Goal: Navigation & Orientation: Understand site structure

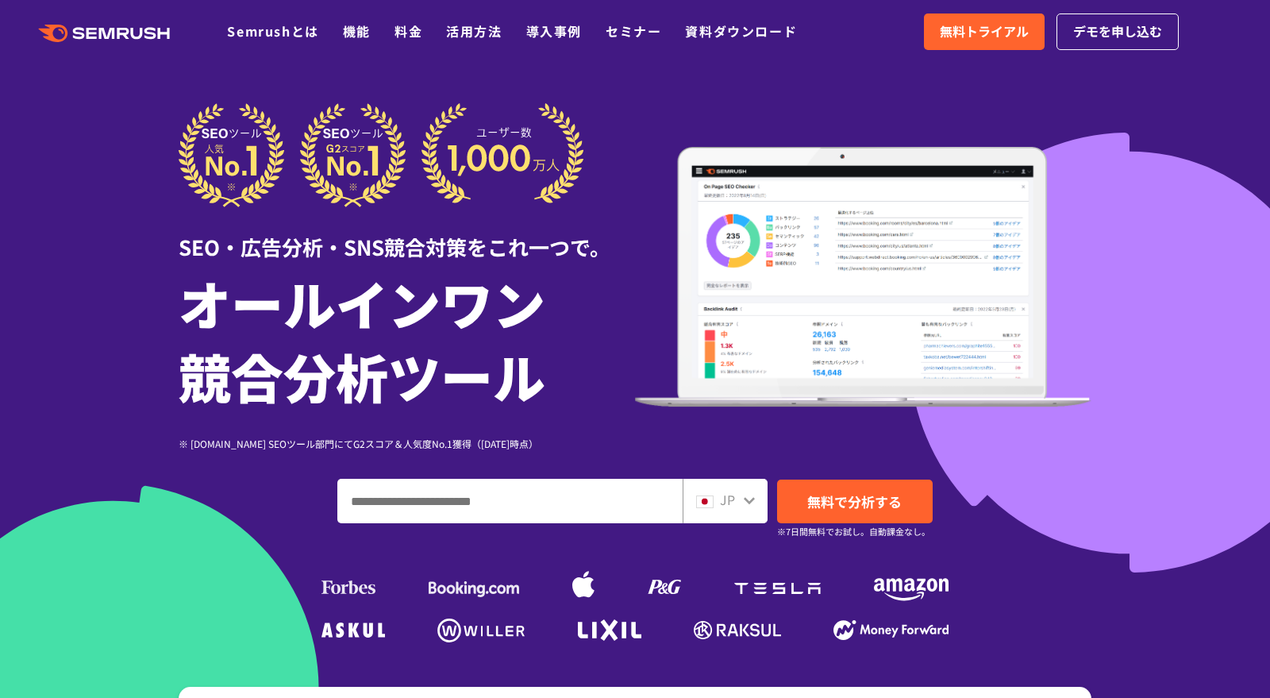
click at [726, 504] on span "JP" at bounding box center [727, 499] width 15 height 19
click at [726, 500] on span "JP" at bounding box center [727, 499] width 15 height 19
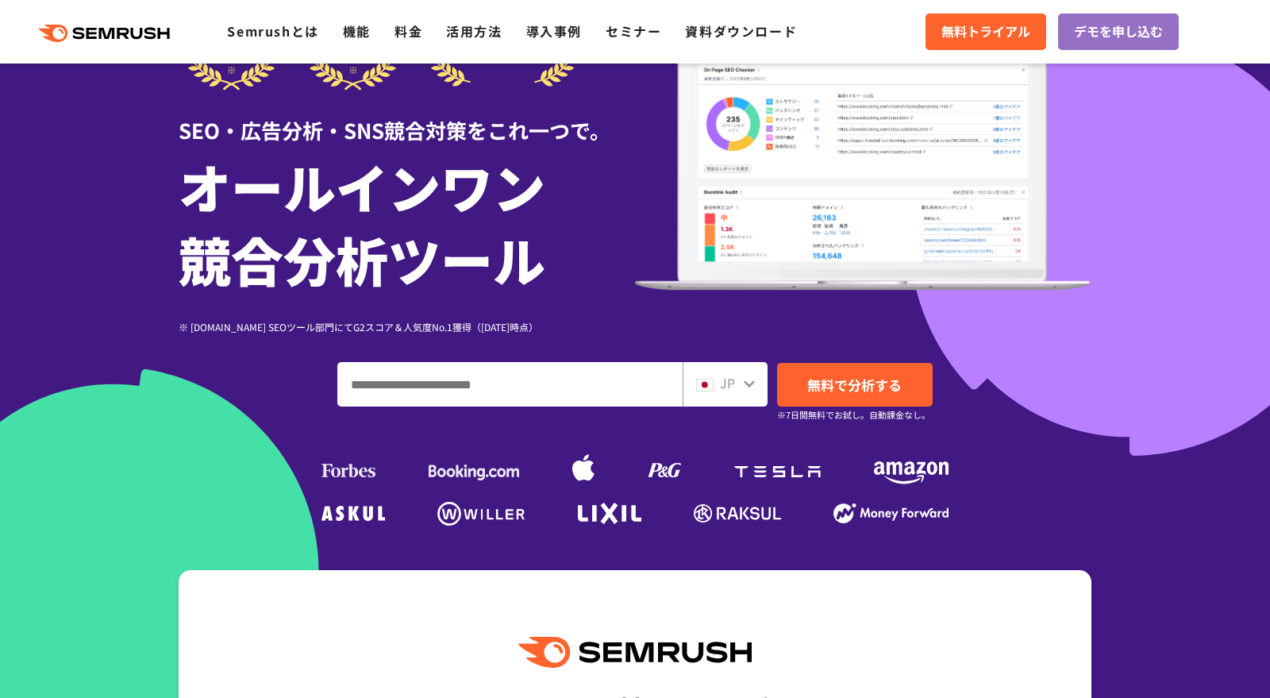
scroll to position [310, 0]
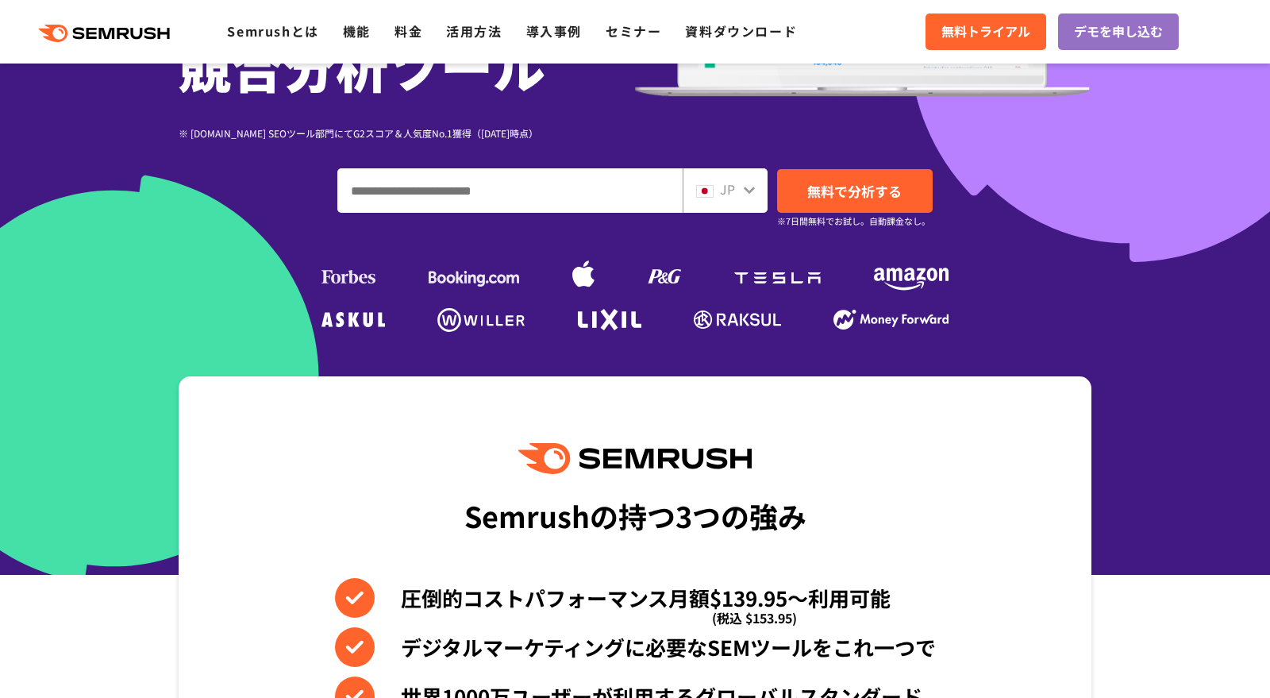
click at [749, 191] on icon at bounding box center [749, 190] width 11 height 7
click at [731, 187] on span "JP" at bounding box center [727, 188] width 15 height 19
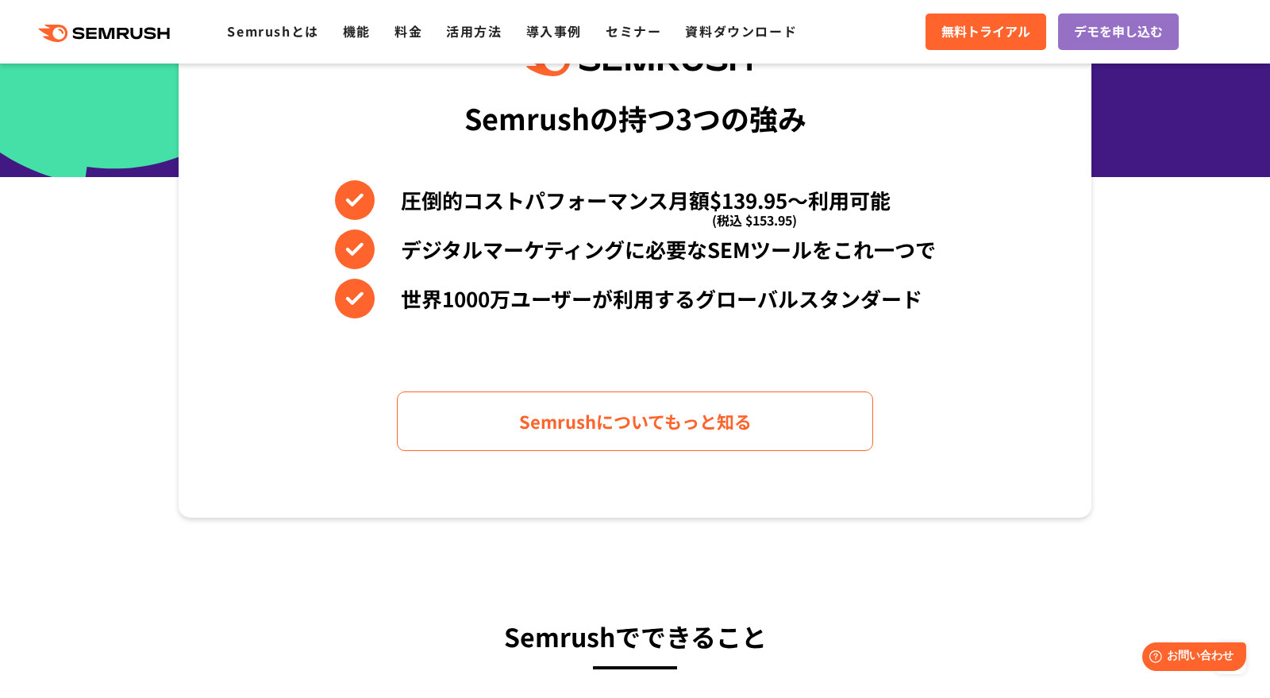
scroll to position [179, 0]
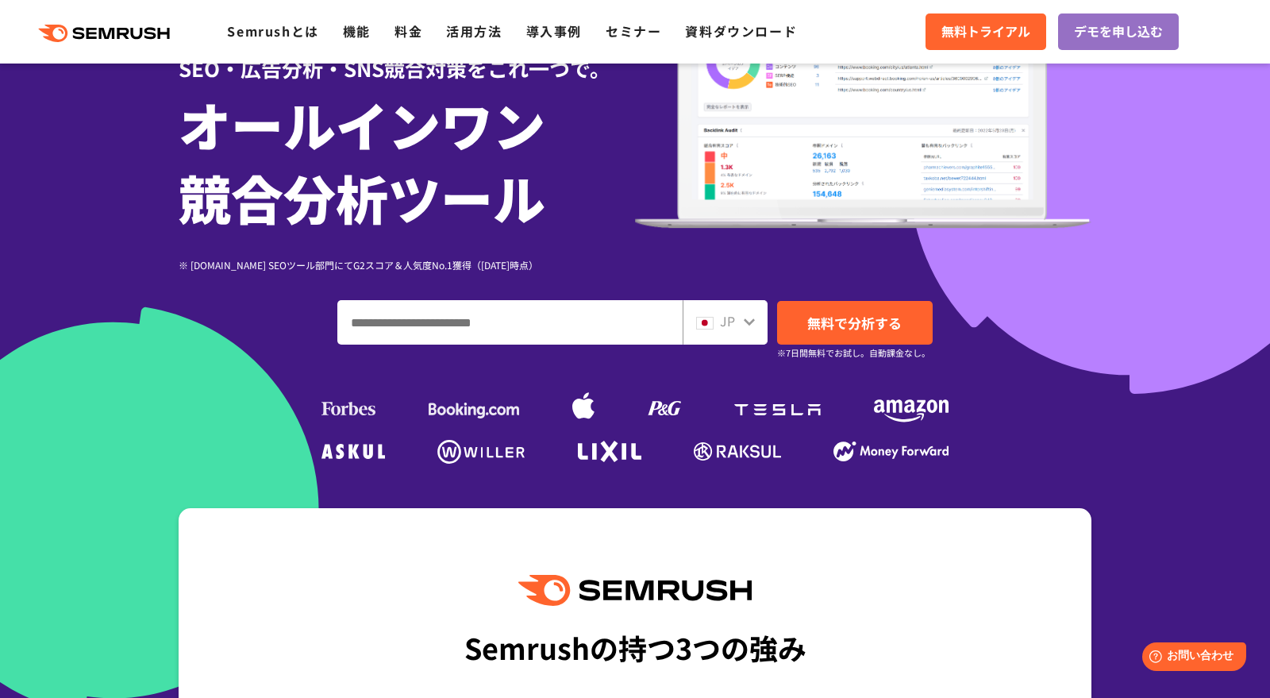
click at [714, 290] on div "SEO・広告分析・SNS競合対策をこれ一つで。 オールインワン 競合分析ツール ※ [DOMAIN_NAME] SEOツール部門にてG2スコア＆人気度No.1…" at bounding box center [635, 197] width 913 height 544
click at [722, 314] on span "JP" at bounding box center [727, 320] width 15 height 19
click at [713, 321] on img at bounding box center [704, 323] width 17 height 13
click at [744, 325] on icon at bounding box center [749, 321] width 13 height 13
click at [743, 324] on icon at bounding box center [749, 321] width 13 height 13
